Goal: Task Accomplishment & Management: Manage account settings

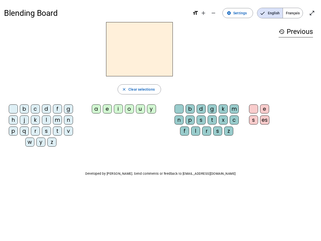
click at [203, 13] on mat-icon "add" at bounding box center [203, 13] width 6 height 6
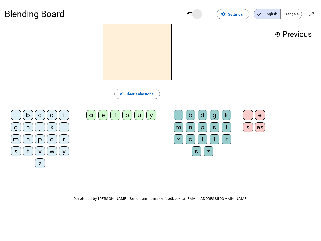
click at [213, 13] on div "Blending Board format_size add remove settings Settings English Français open_i…" at bounding box center [161, 14] width 312 height 19
click at [238, 13] on span "Settings" at bounding box center [235, 14] width 15 height 7
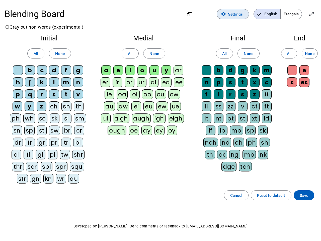
click at [270, 13] on span "English" at bounding box center [267, 14] width 27 height 10
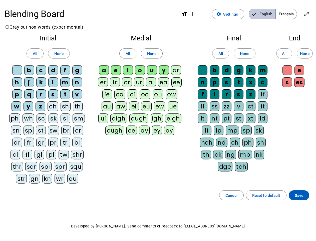
click at [292, 13] on span "Français" at bounding box center [286, 14] width 21 height 10
click at [292, 13] on span "Français" at bounding box center [283, 14] width 29 height 10
click at [312, 13] on span "Enter full screen" at bounding box center [307, 14] width 12 height 12
click at [139, 89] on letter-bubble "oi" at bounding box center [134, 95] width 12 height 12
click at [14, 110] on div "w" at bounding box center [17, 106] width 10 height 10
